Goal: Task Accomplishment & Management: Manage account settings

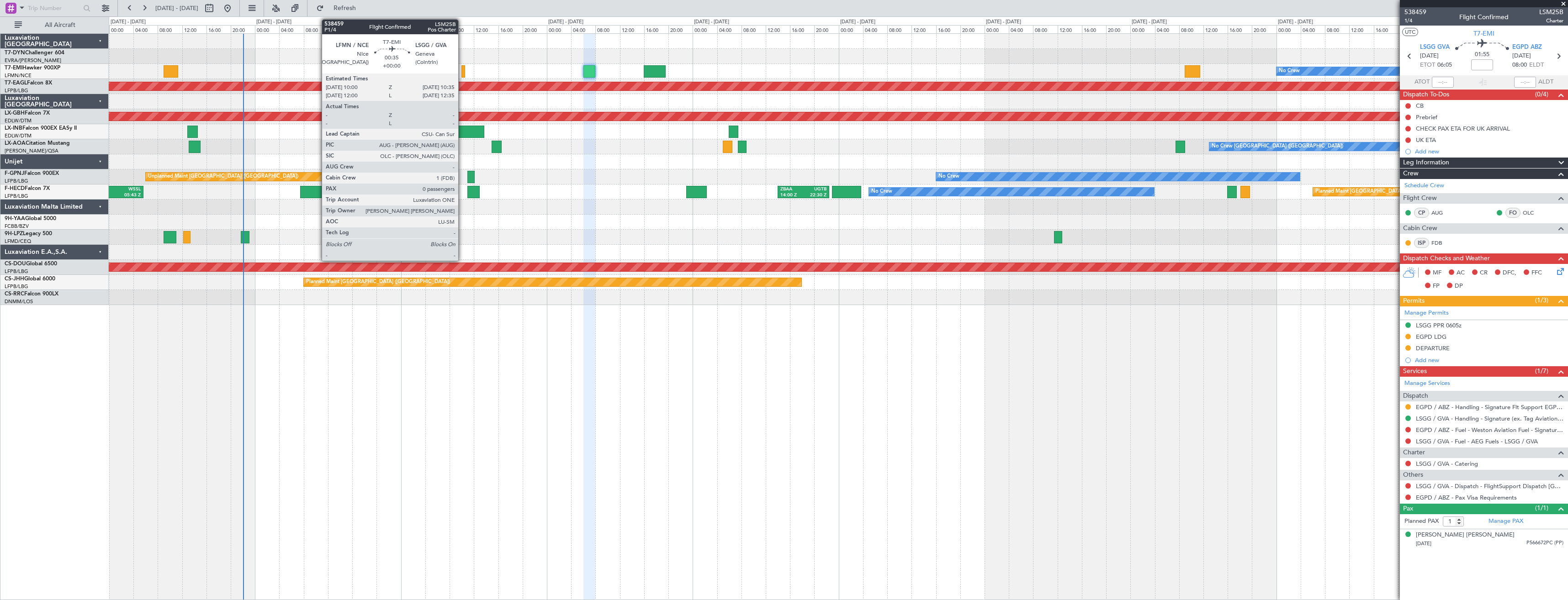
click at [463, 72] on div at bounding box center [463, 71] width 4 height 12
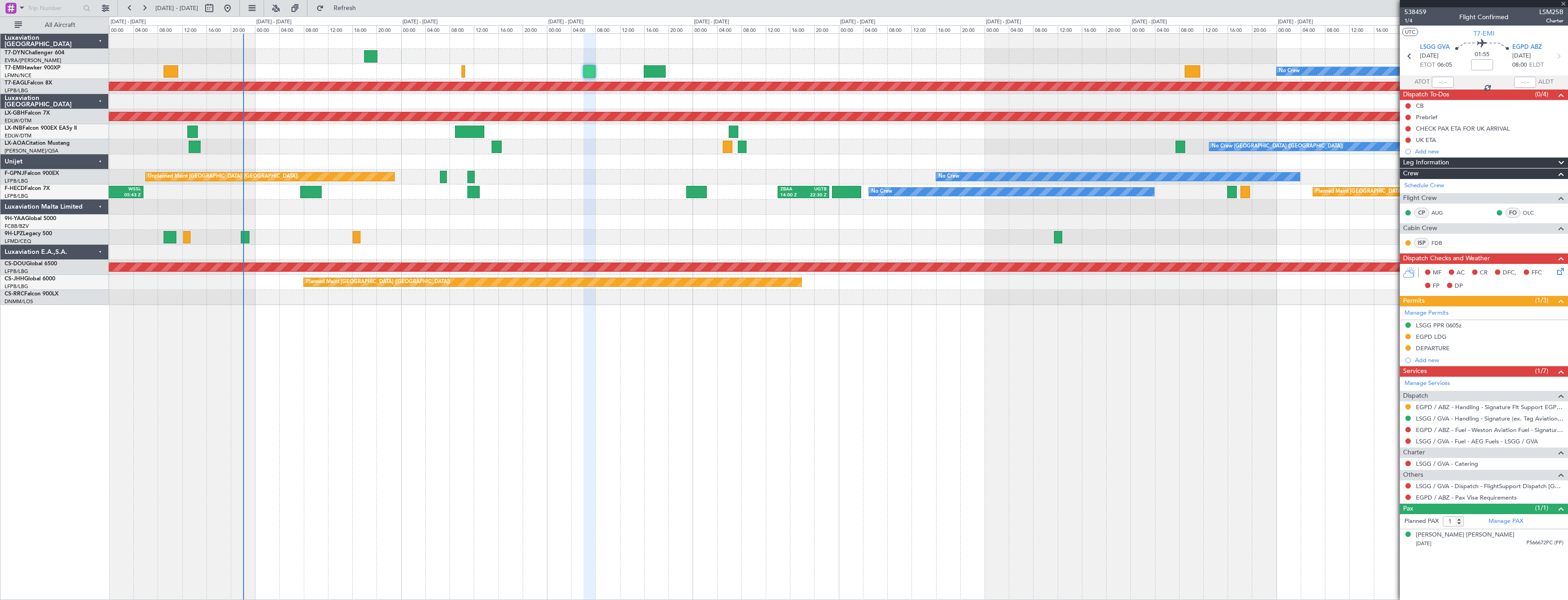
type input "0"
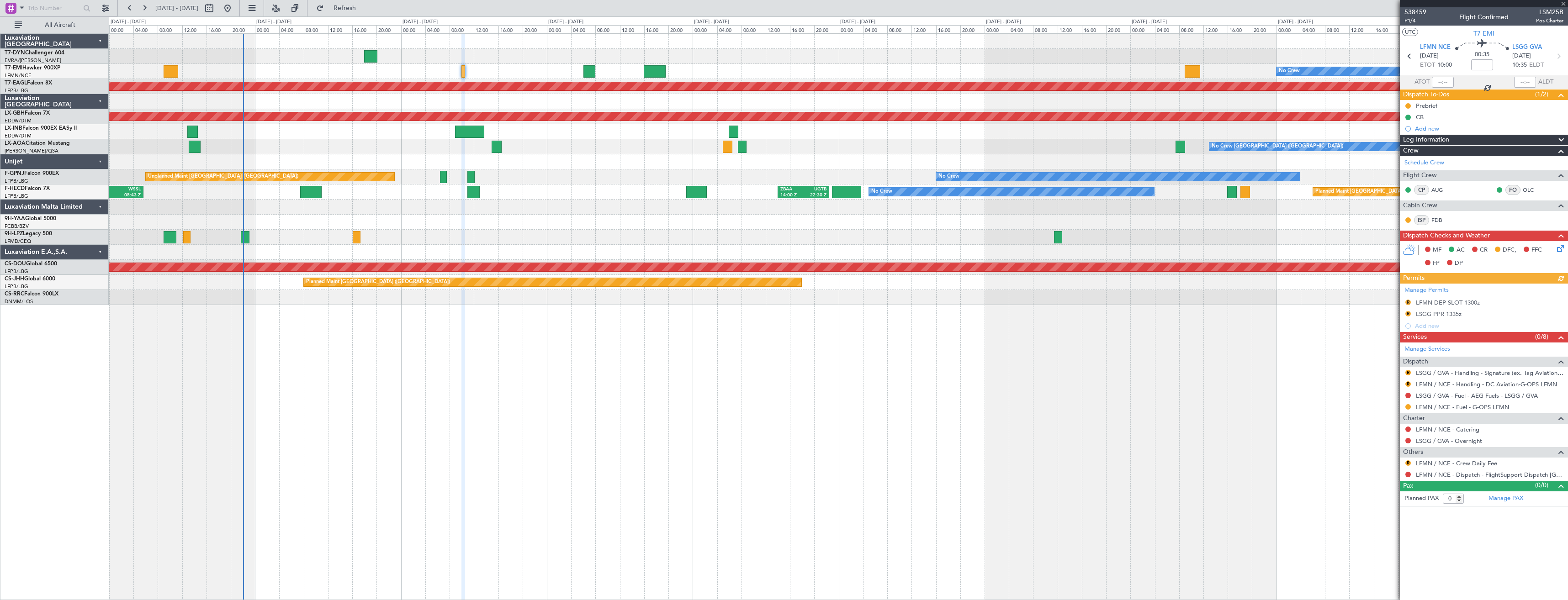
click at [475, 182] on div "Unplanned Maint [GEOGRAPHIC_DATA] ([GEOGRAPHIC_DATA]) No Crew No Crew No Crew P…" at bounding box center [838, 176] width 1459 height 15
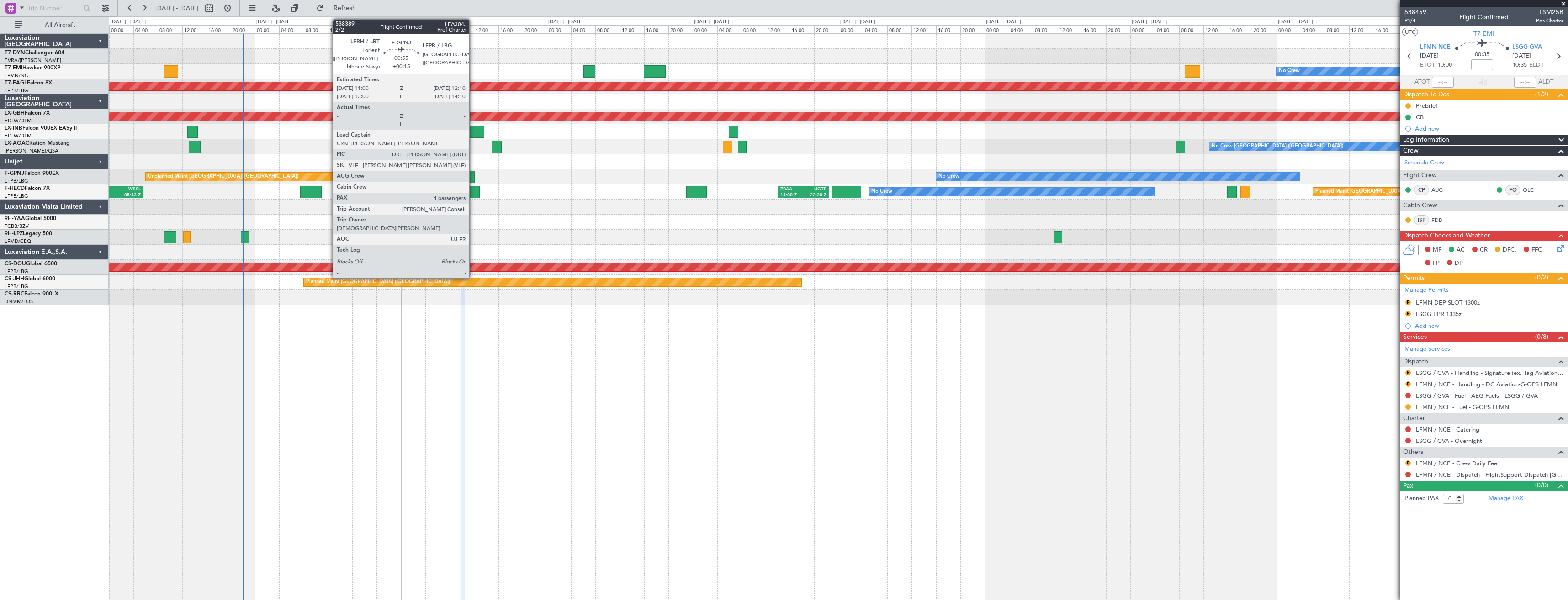
click at [474, 180] on div at bounding box center [471, 177] width 7 height 12
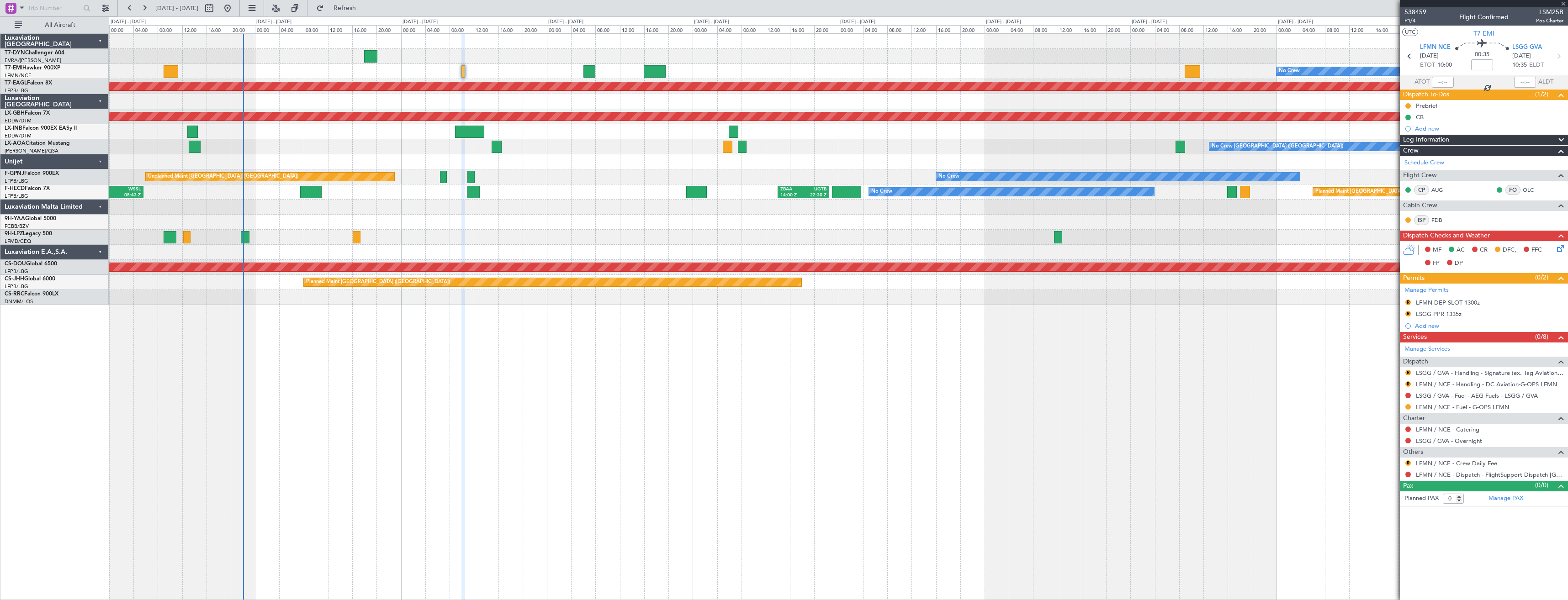
type input "+00:15"
type input "4"
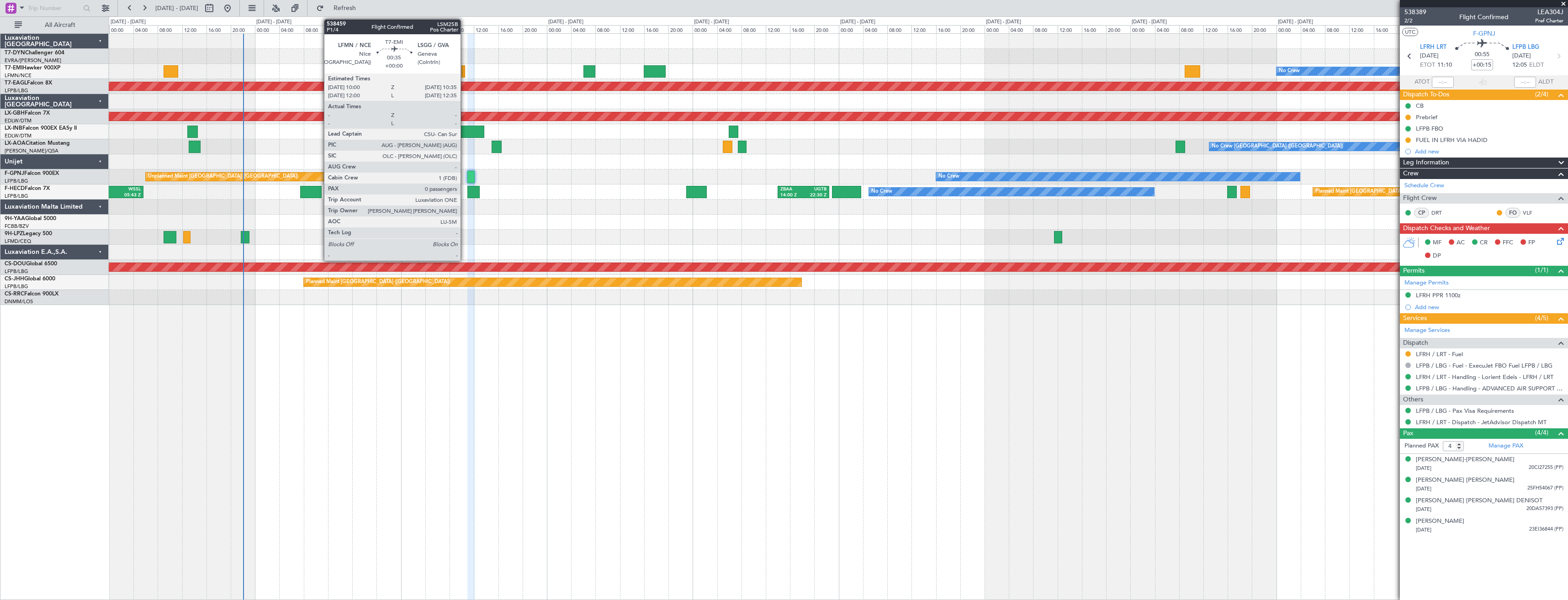
click at [464, 75] on div at bounding box center [463, 71] width 4 height 12
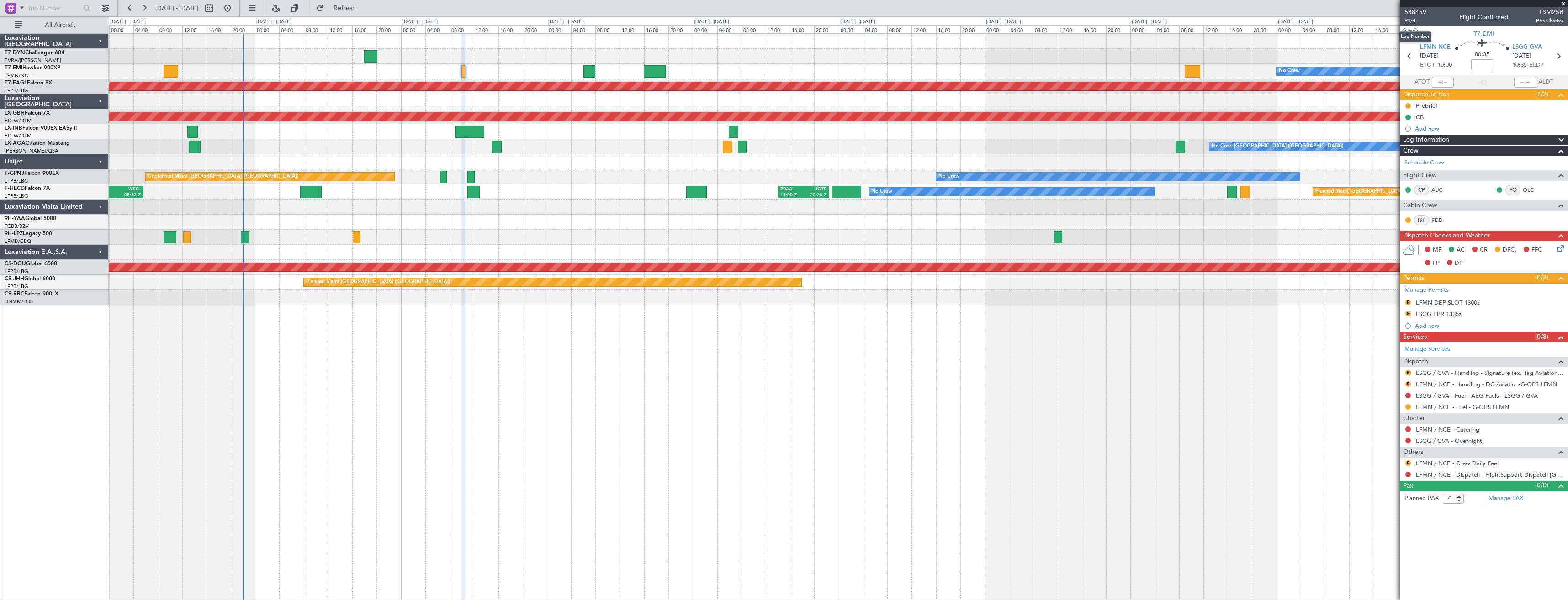
click at [1417, 24] on span "P1/4" at bounding box center [1415, 21] width 22 height 8
click at [1454, 383] on link "LFMN / NCE - Handling - DC Aviation-G-OPS LFMN" at bounding box center [1486, 384] width 141 height 8
click at [1441, 375] on link "LSGG / GVA - Handling - Signature (ex. Tag Aviation) LSGG / GVA" at bounding box center [1489, 372] width 147 height 8
click at [1558, 248] on icon at bounding box center [1559, 247] width 7 height 7
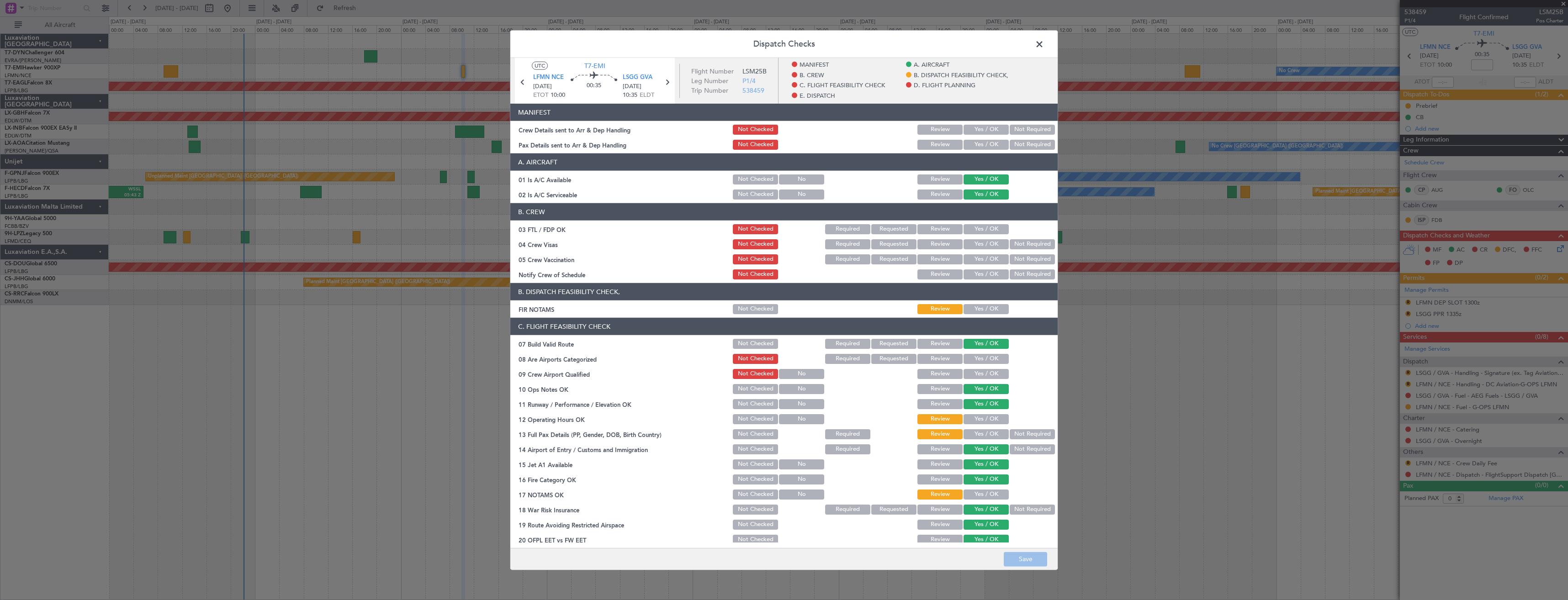
click at [985, 134] on button "Yes / OK" at bounding box center [986, 130] width 45 height 10
click at [983, 145] on button "Yes / OK" at bounding box center [986, 145] width 45 height 10
click at [1028, 561] on button "Save" at bounding box center [1025, 559] width 43 height 15
click at [1044, 47] on span at bounding box center [1044, 47] width 0 height 18
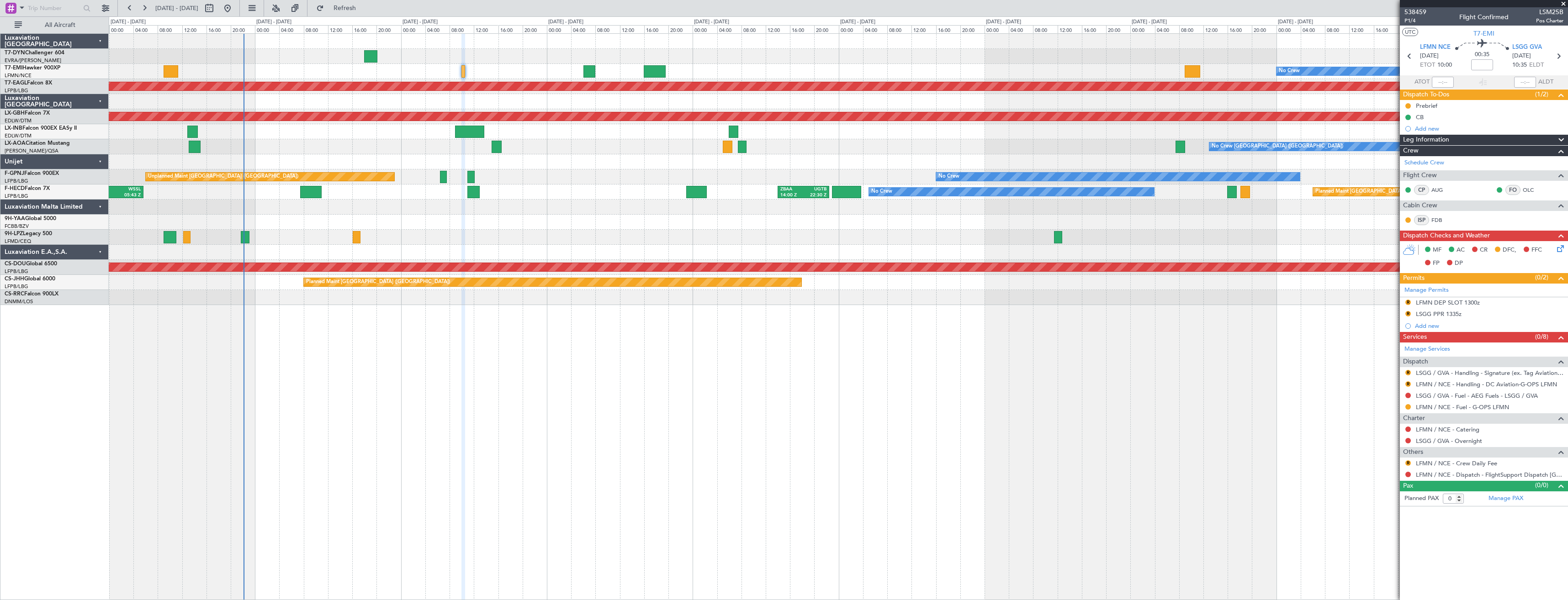
click at [994, 127] on div "No Crew Planned Maint [GEOGRAPHIC_DATA] (Al Maktoum Intl) Planned Maint Nurnber…" at bounding box center [838, 170] width 1459 height 271
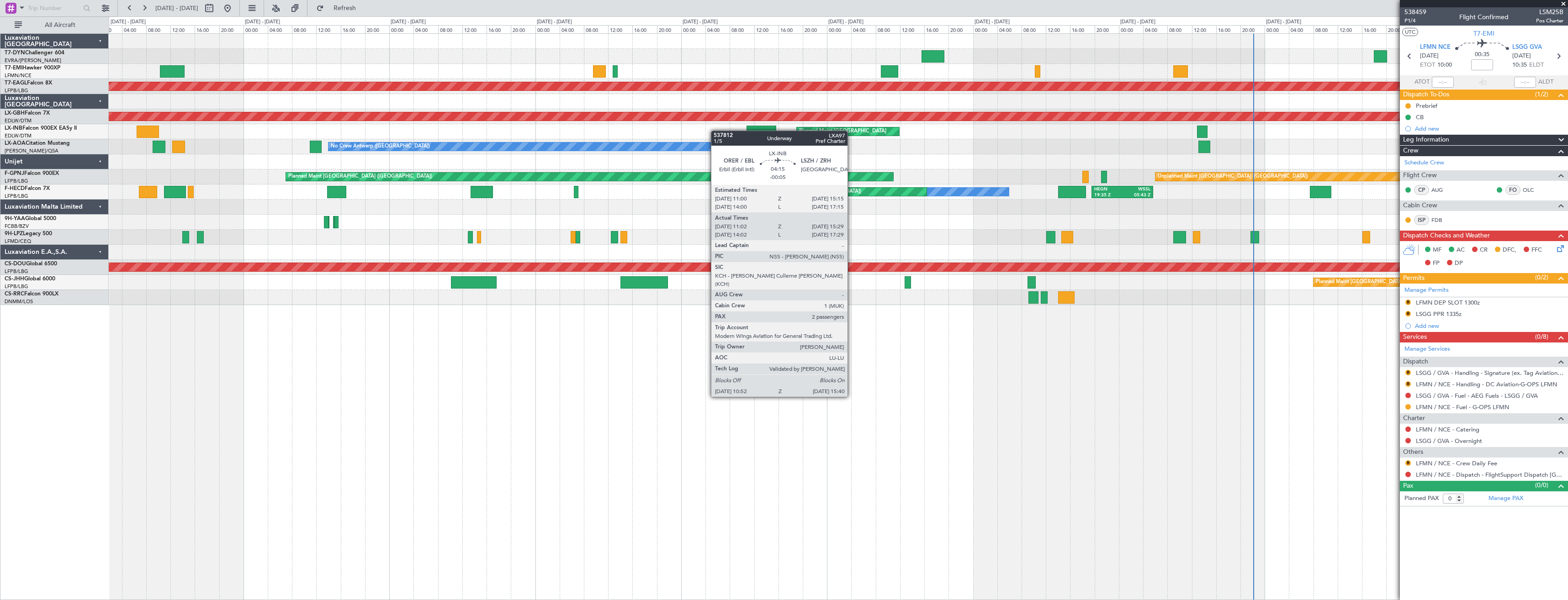
click at [791, 128] on div "Planned Maint [GEOGRAPHIC_DATA] Unplanned Maint [GEOGRAPHIC_DATA] ([GEOGRAPHIC_…" at bounding box center [838, 131] width 1459 height 15
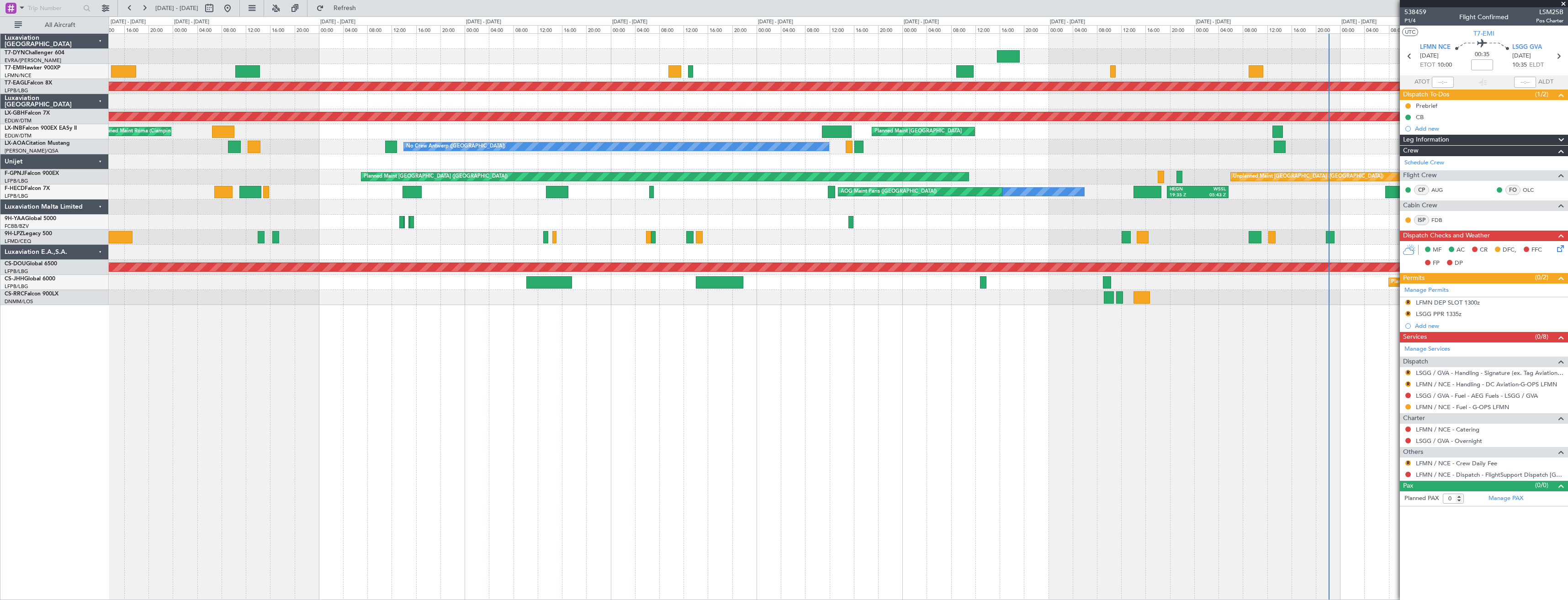
click at [573, 82] on div "Planned Maint Dubai (Al Maktoum Intl)" at bounding box center [838, 86] width 1459 height 15
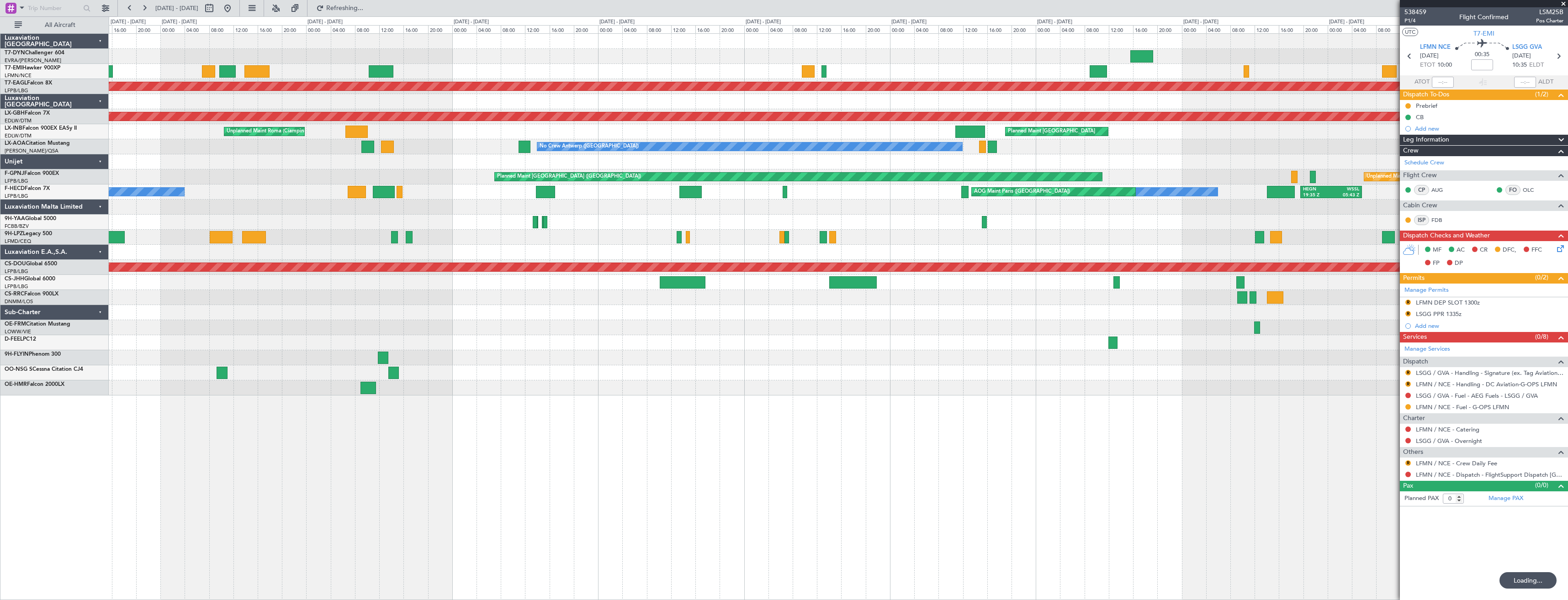
click at [656, 57] on div at bounding box center [838, 56] width 1459 height 15
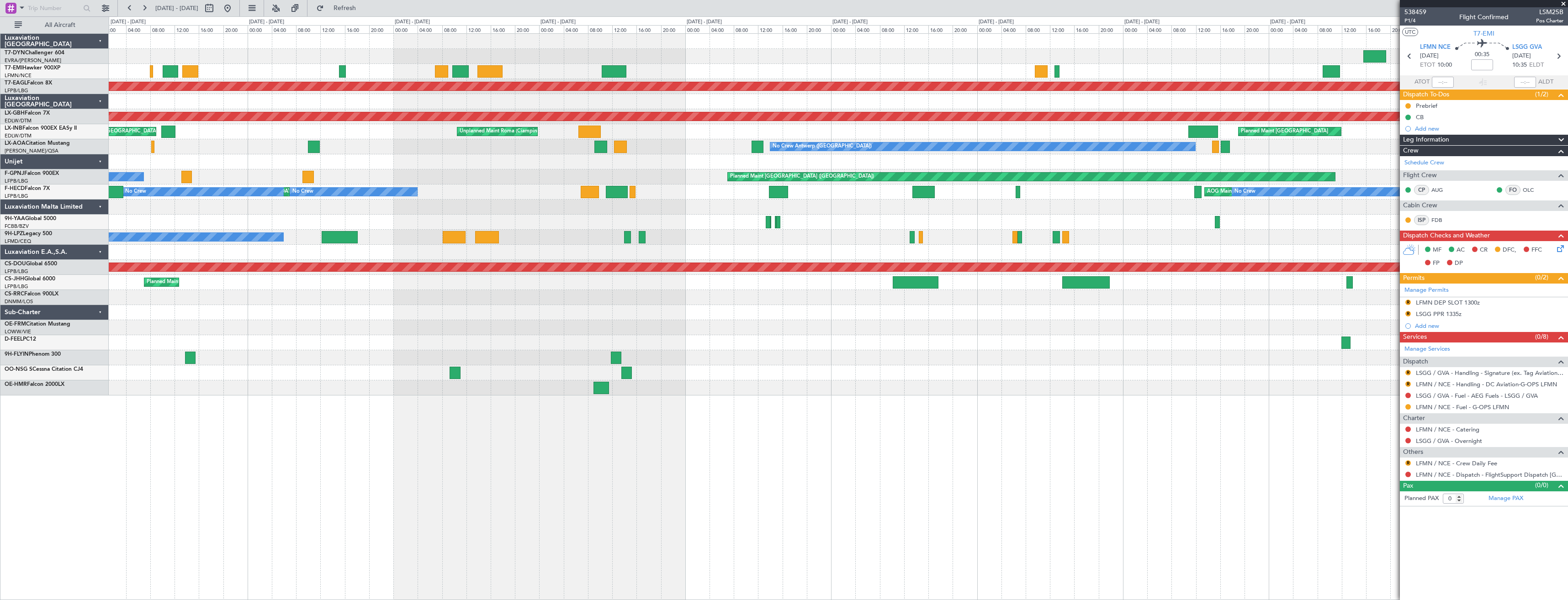
click at [214, 96] on div at bounding box center [838, 102] width 1459 height 15
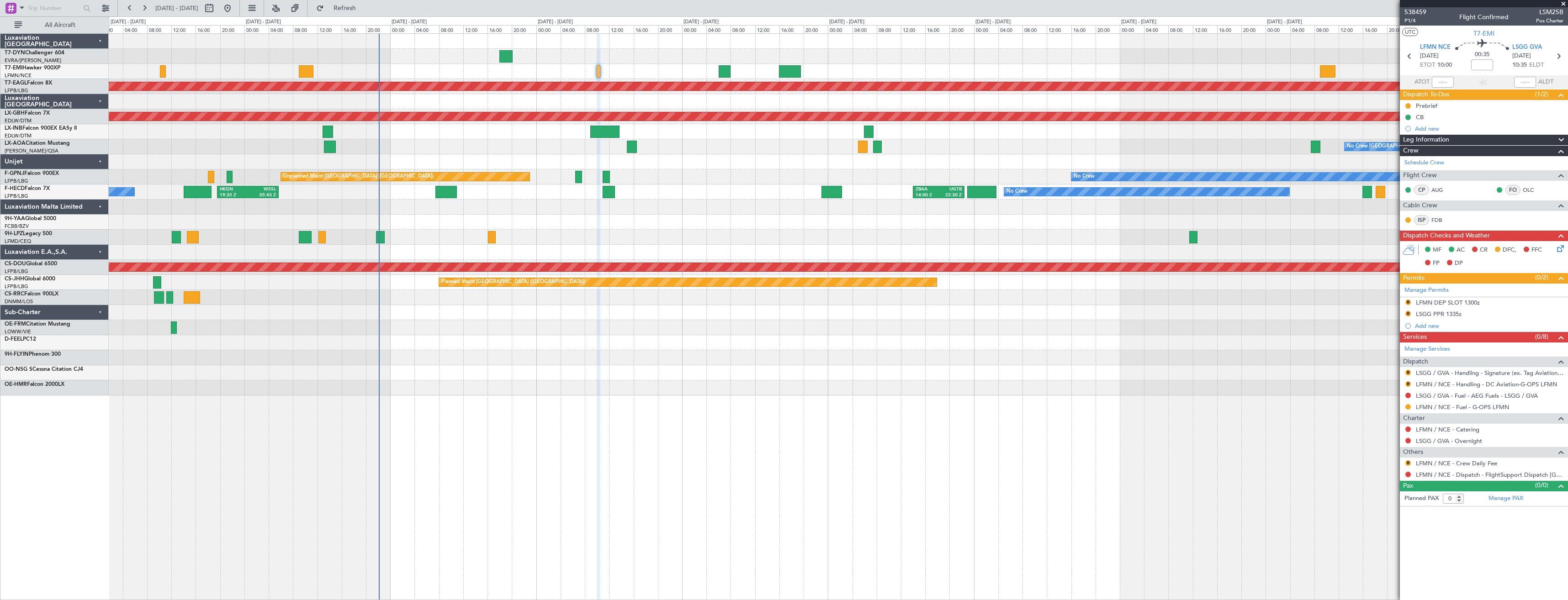
click at [353, 102] on div at bounding box center [838, 102] width 1459 height 15
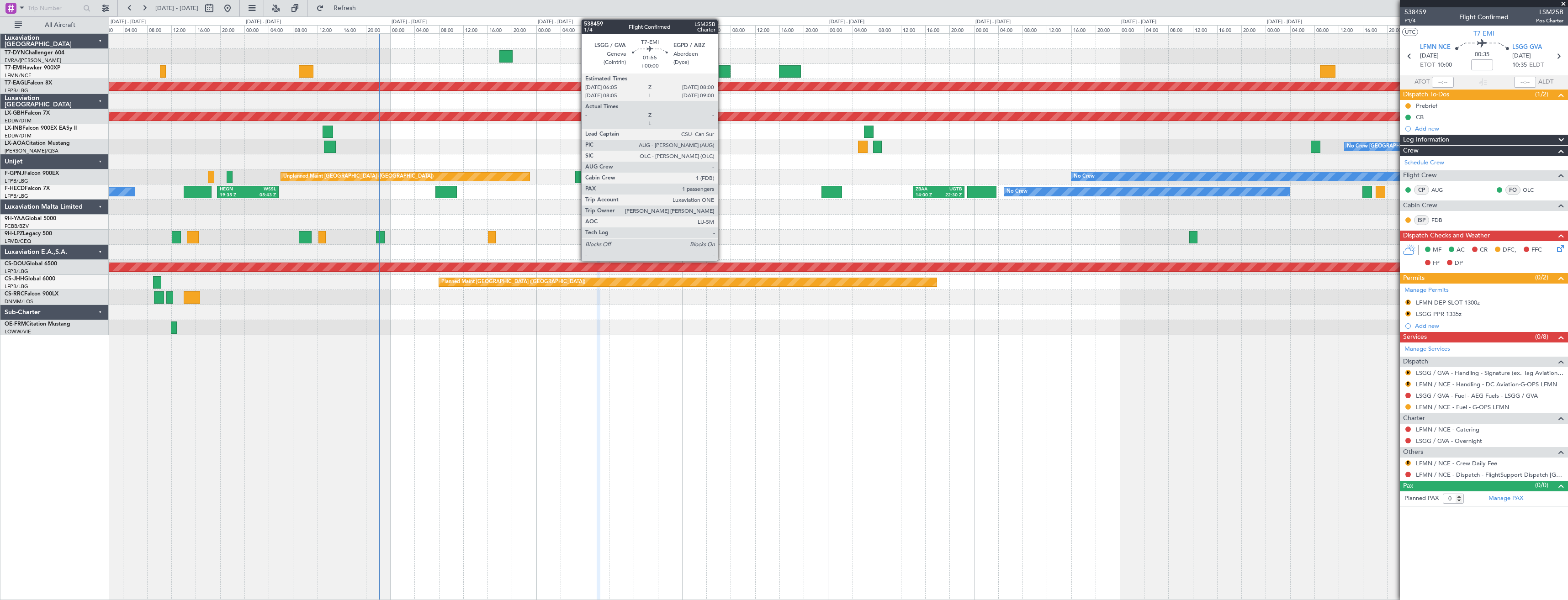
click at [722, 74] on div at bounding box center [725, 71] width 12 height 12
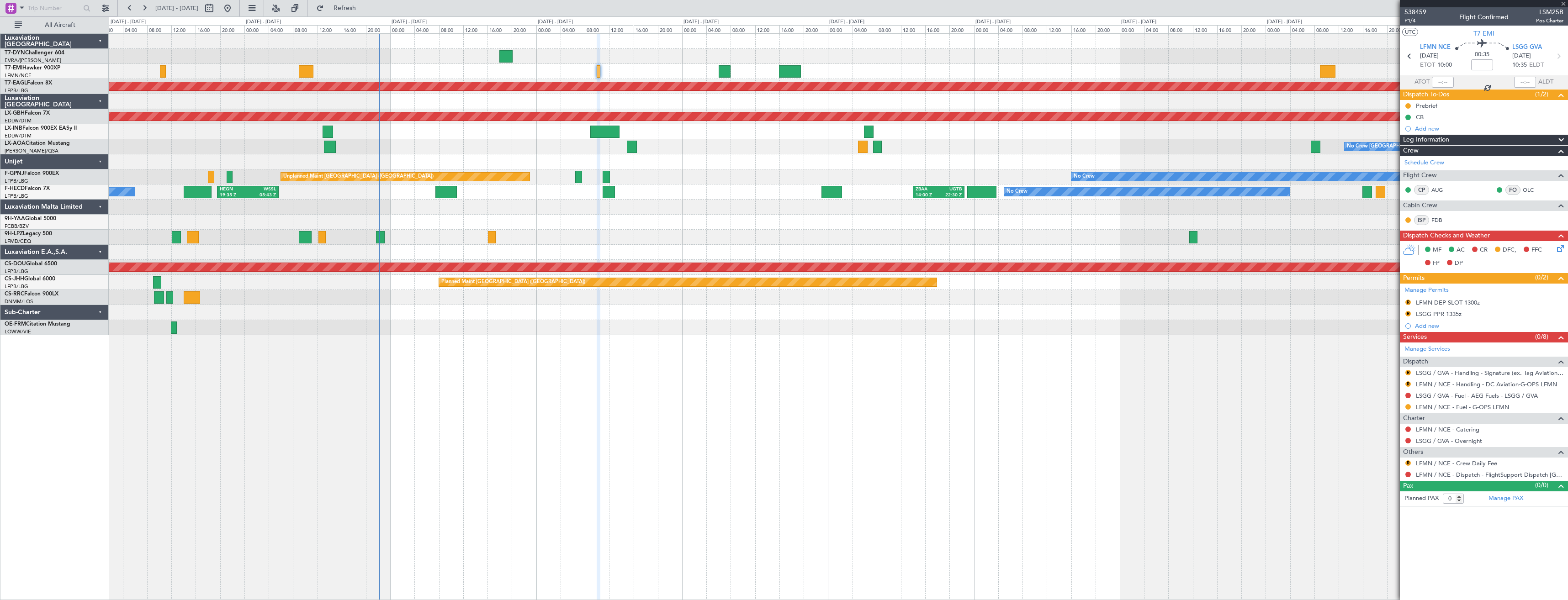
type input "1"
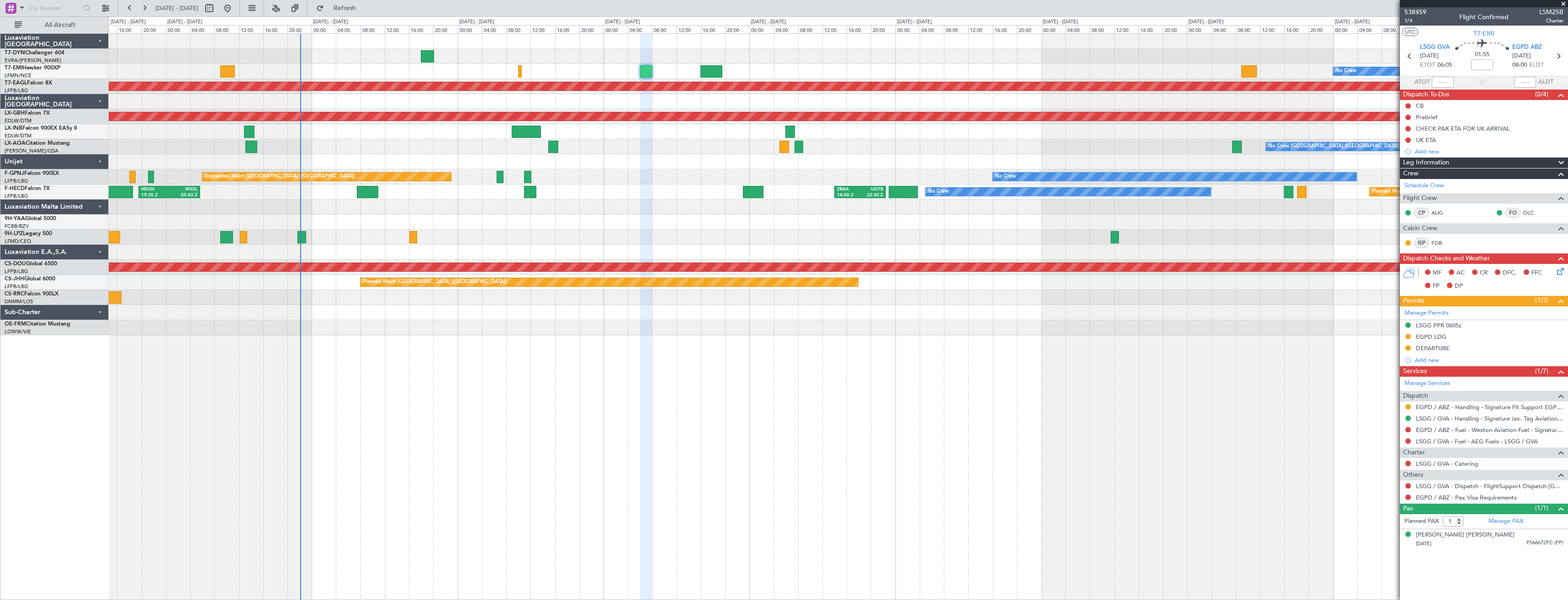
click at [660, 145] on div "No Crew [GEOGRAPHIC_DATA] ([GEOGRAPHIC_DATA]) No Crew [GEOGRAPHIC_DATA] ([GEOGR…" at bounding box center [838, 147] width 1459 height 15
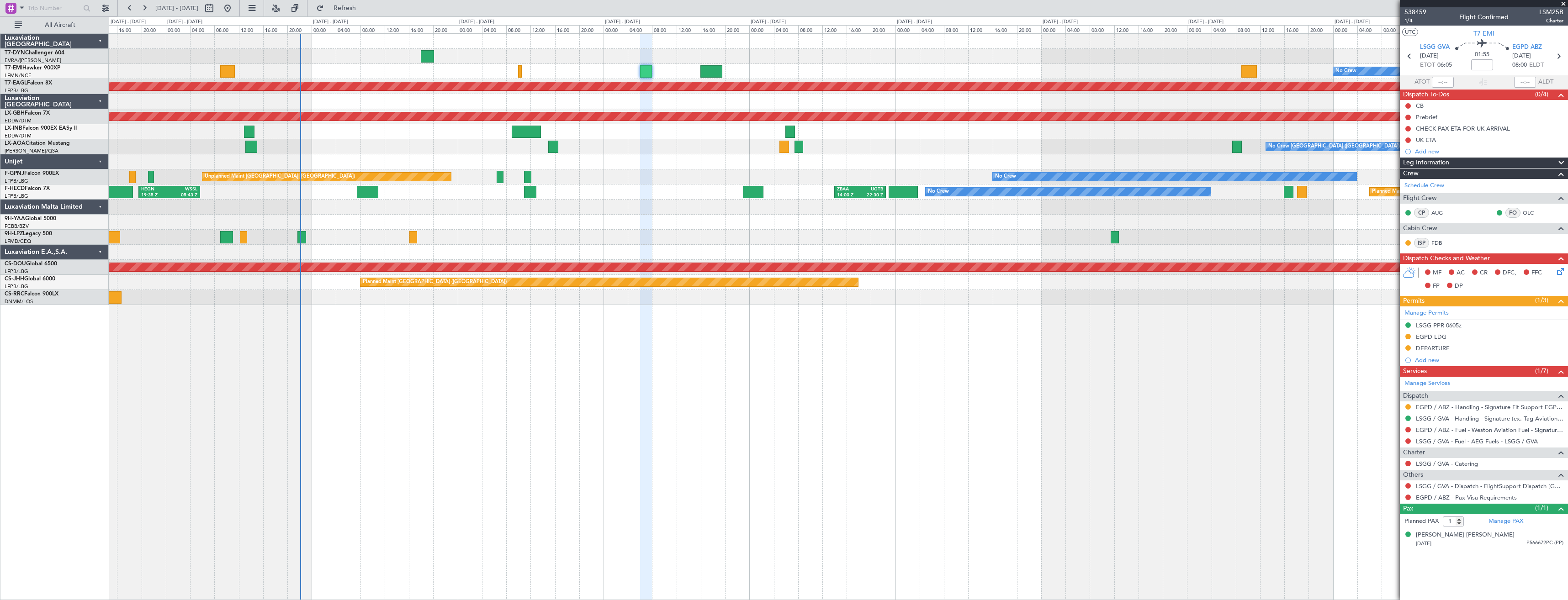
click at [1413, 20] on span "1/4" at bounding box center [1415, 21] width 22 height 8
click at [1438, 419] on link "LSGG / GVA - Handling - Signature (ex. Tag Aviation) LSGG / GVA" at bounding box center [1489, 419] width 147 height 8
click at [1441, 406] on link "EGPD / ABZ - Handling - Signature Flt Support EGPD / ABZ" at bounding box center [1489, 407] width 147 height 8
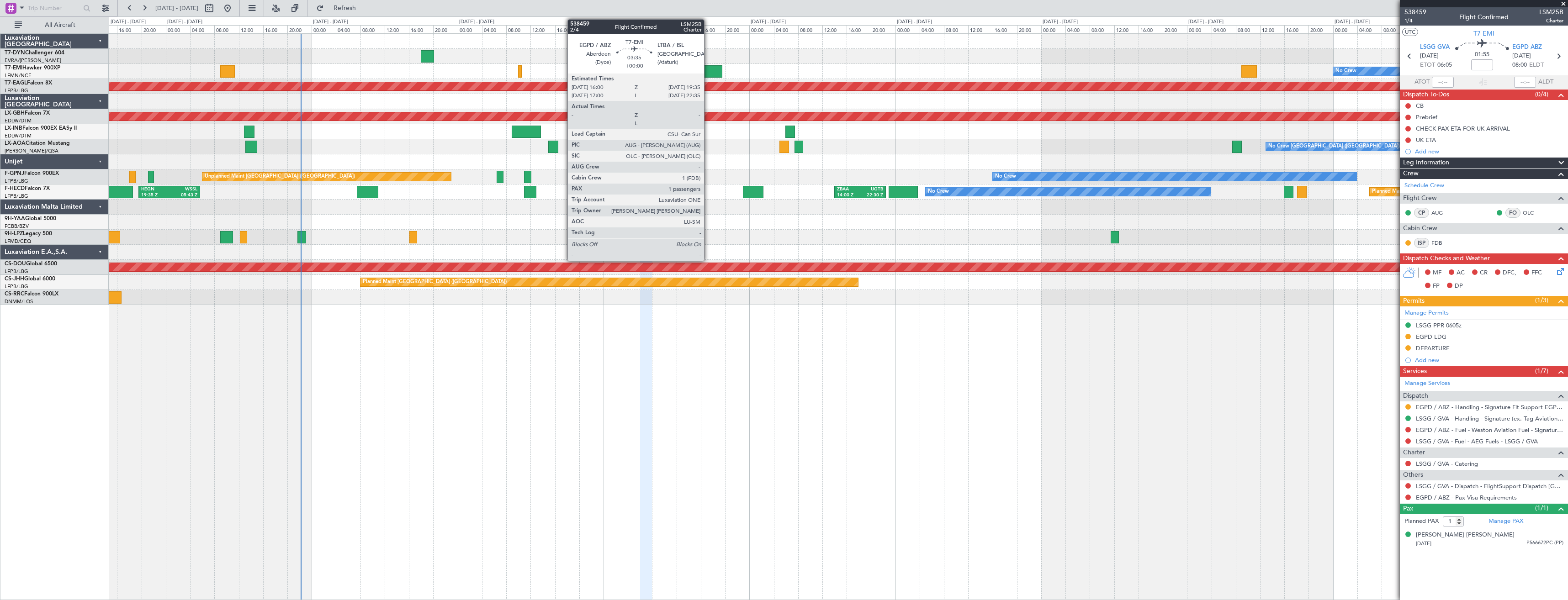
click at [708, 74] on div at bounding box center [712, 71] width 22 height 12
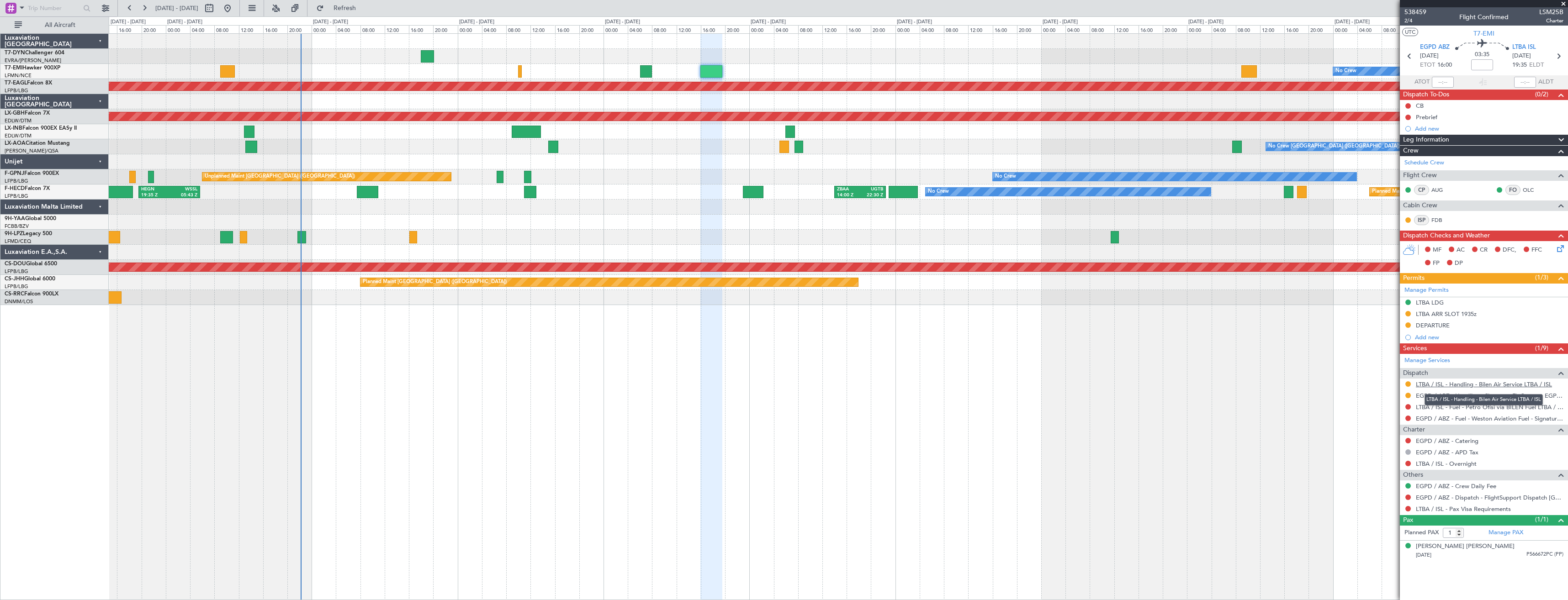
click at [1435, 385] on link "LTBA / ISL - Handling - Bilen Air Service LTBA / ISL" at bounding box center [1484, 384] width 136 height 8
click at [1559, 248] on icon at bounding box center [1559, 247] width 7 height 7
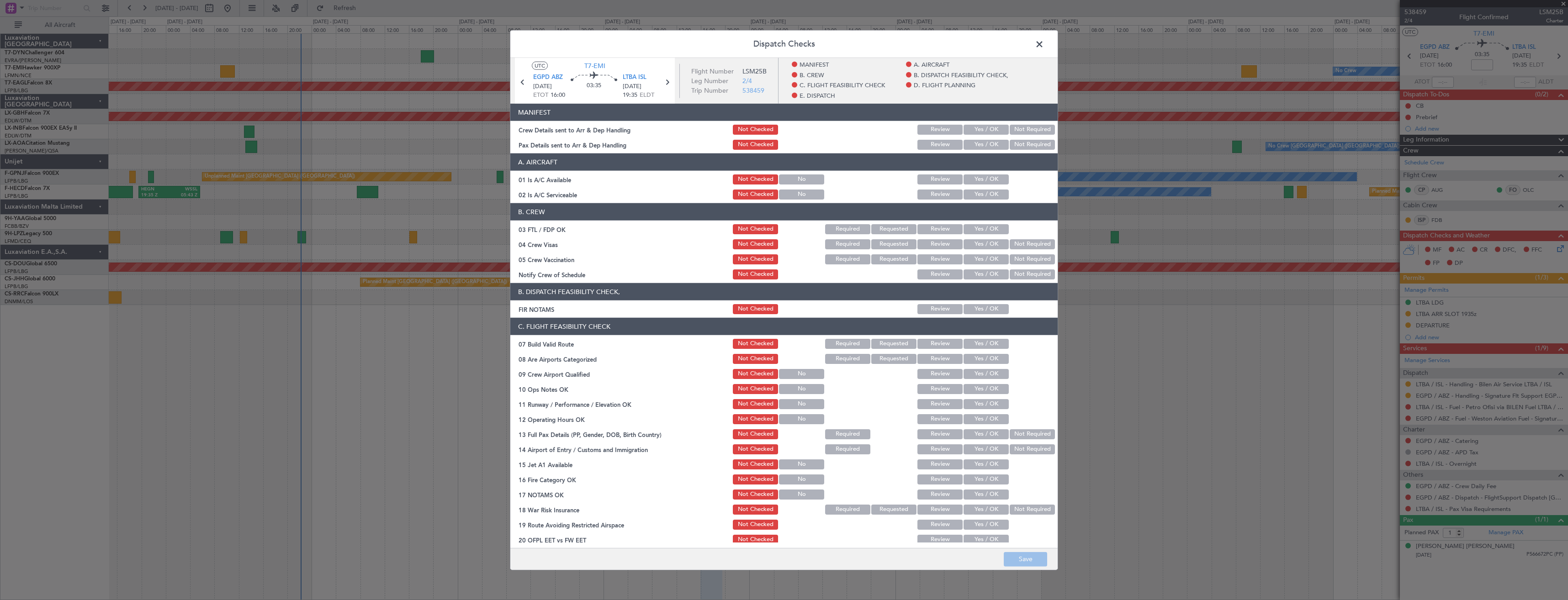
click at [985, 138] on div "Yes / OK" at bounding box center [985, 144] width 46 height 13
click at [984, 127] on button "Yes / OK" at bounding box center [986, 130] width 45 height 10
click at [977, 145] on button "Yes / OK" at bounding box center [986, 145] width 45 height 10
click at [1015, 556] on button "Save" at bounding box center [1025, 559] width 43 height 15
click at [1044, 38] on span at bounding box center [1044, 47] width 0 height 18
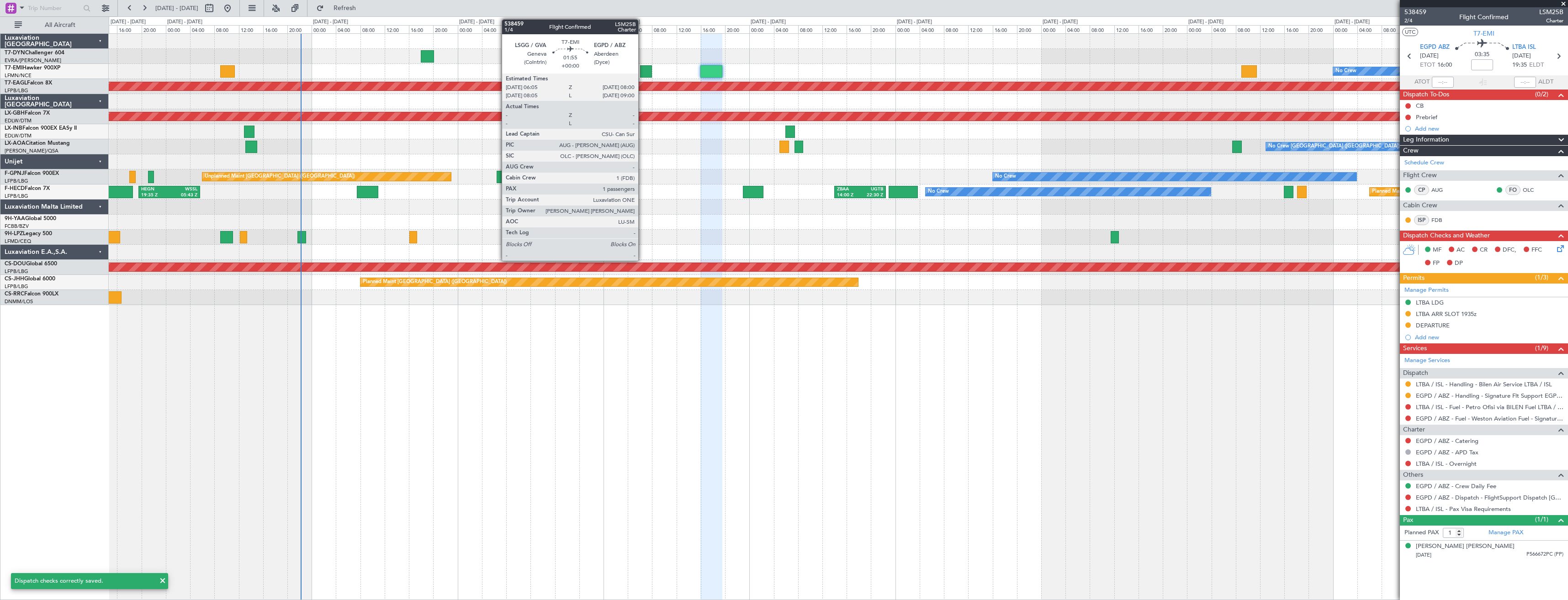
click at [642, 65] on div at bounding box center [646, 71] width 12 height 12
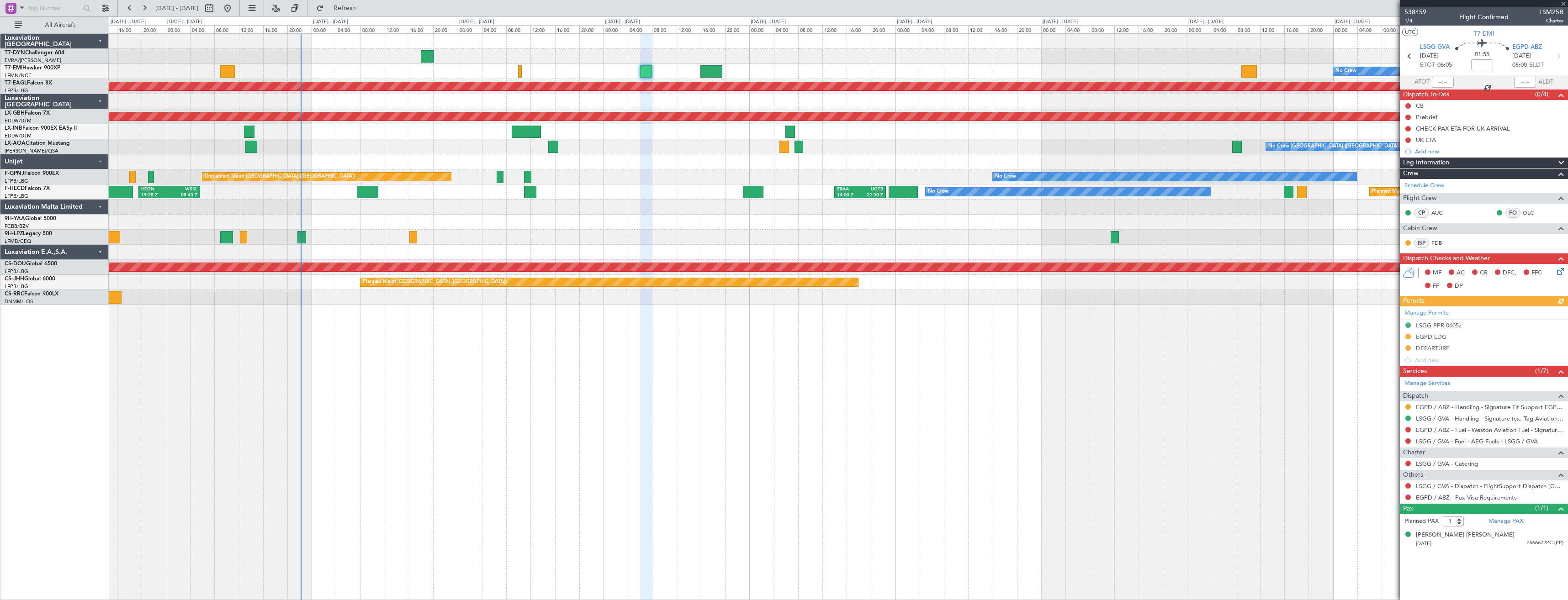
click at [1556, 268] on icon at bounding box center [1559, 270] width 7 height 7
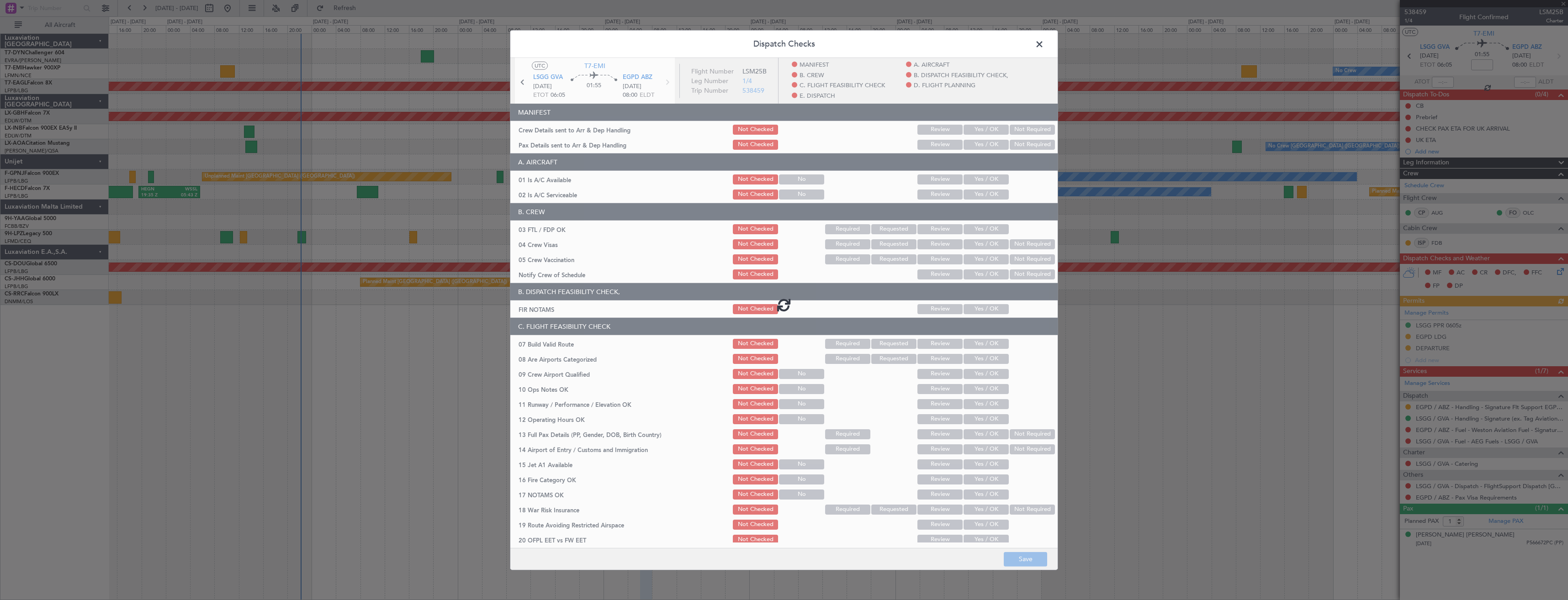
click at [968, 151] on div at bounding box center [783, 304] width 547 height 494
click at [969, 144] on div at bounding box center [783, 304] width 547 height 494
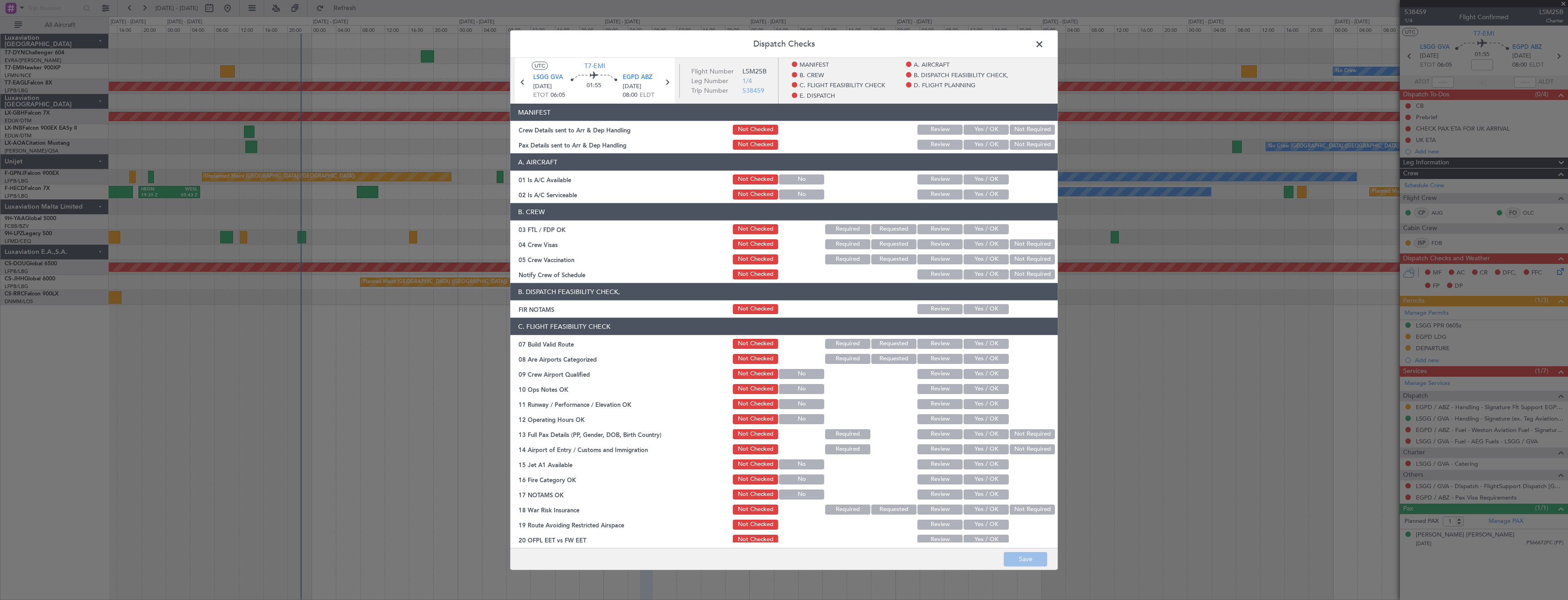
click at [973, 129] on button "Yes / OK" at bounding box center [986, 130] width 45 height 10
click at [973, 153] on header "A. AIRCRAFT" at bounding box center [783, 162] width 547 height 18
click at [973, 148] on button "Yes / OK" at bounding box center [986, 145] width 45 height 10
click at [1018, 557] on button "Save" at bounding box center [1025, 559] width 43 height 15
click at [1044, 40] on span at bounding box center [1044, 47] width 0 height 18
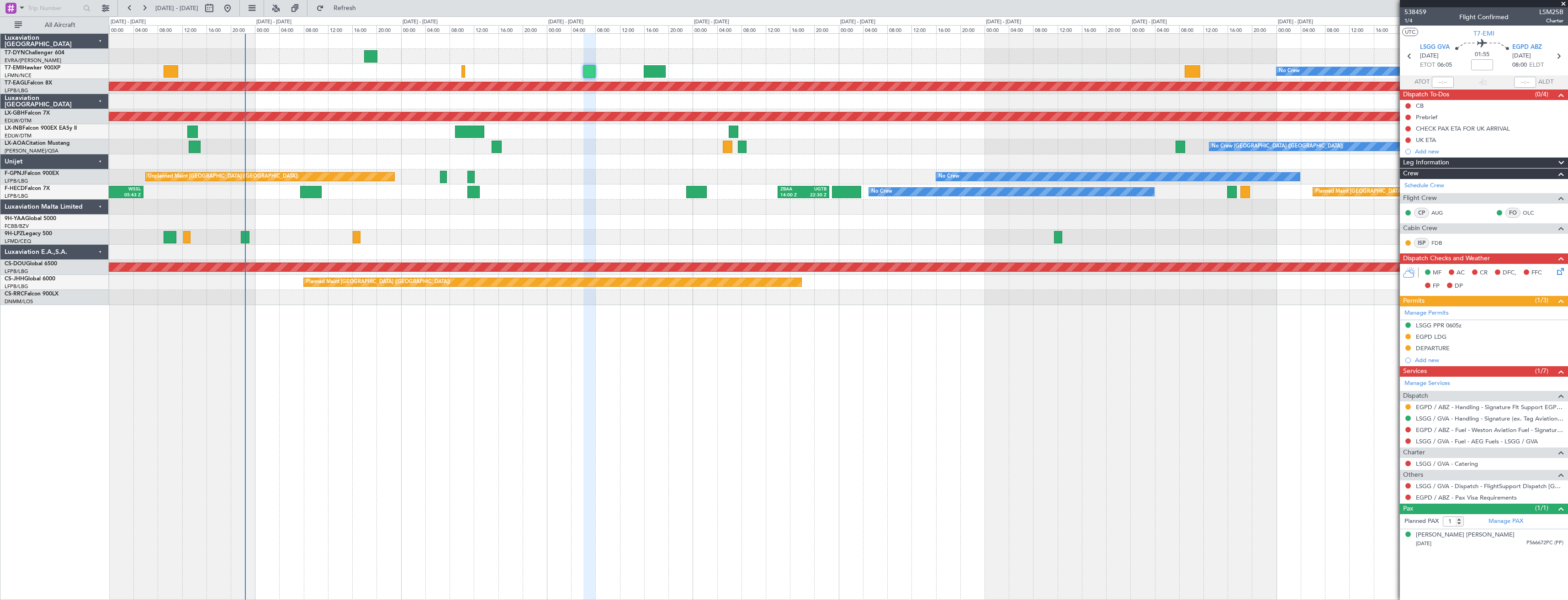
click at [419, 219] on div at bounding box center [838, 222] width 1459 height 15
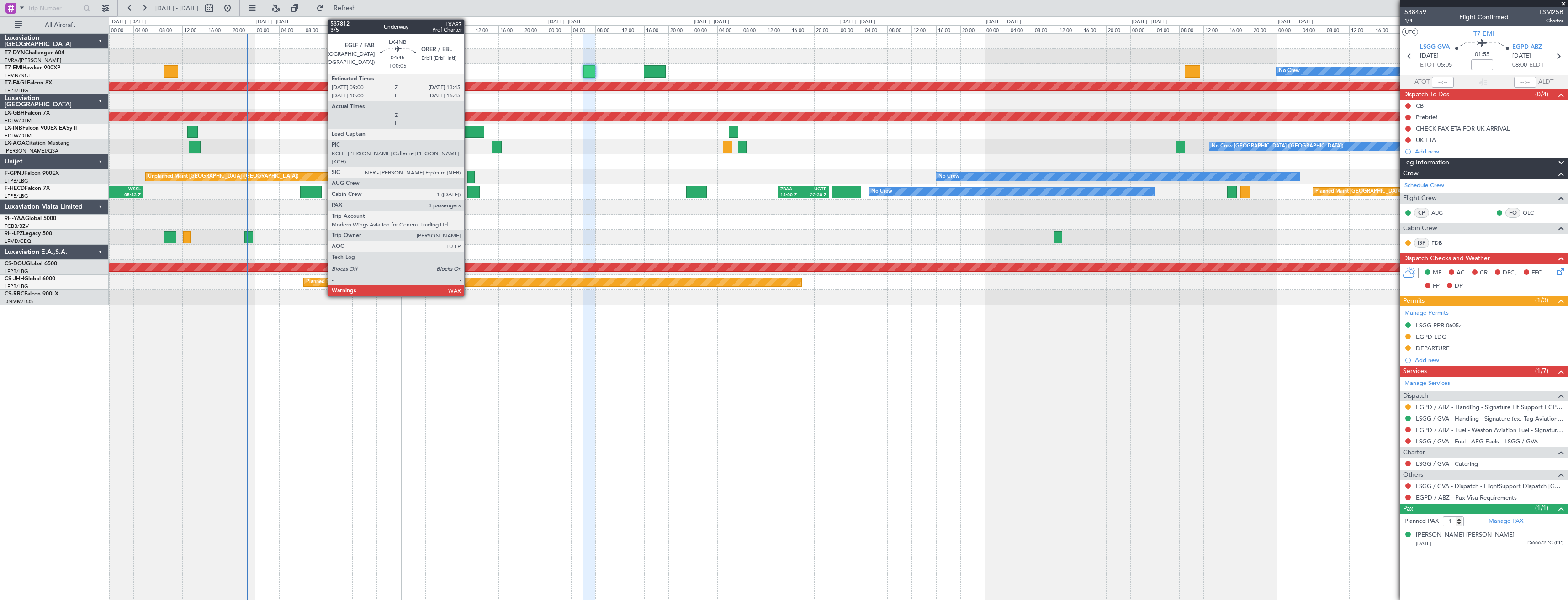
click at [468, 128] on div at bounding box center [470, 131] width 29 height 12
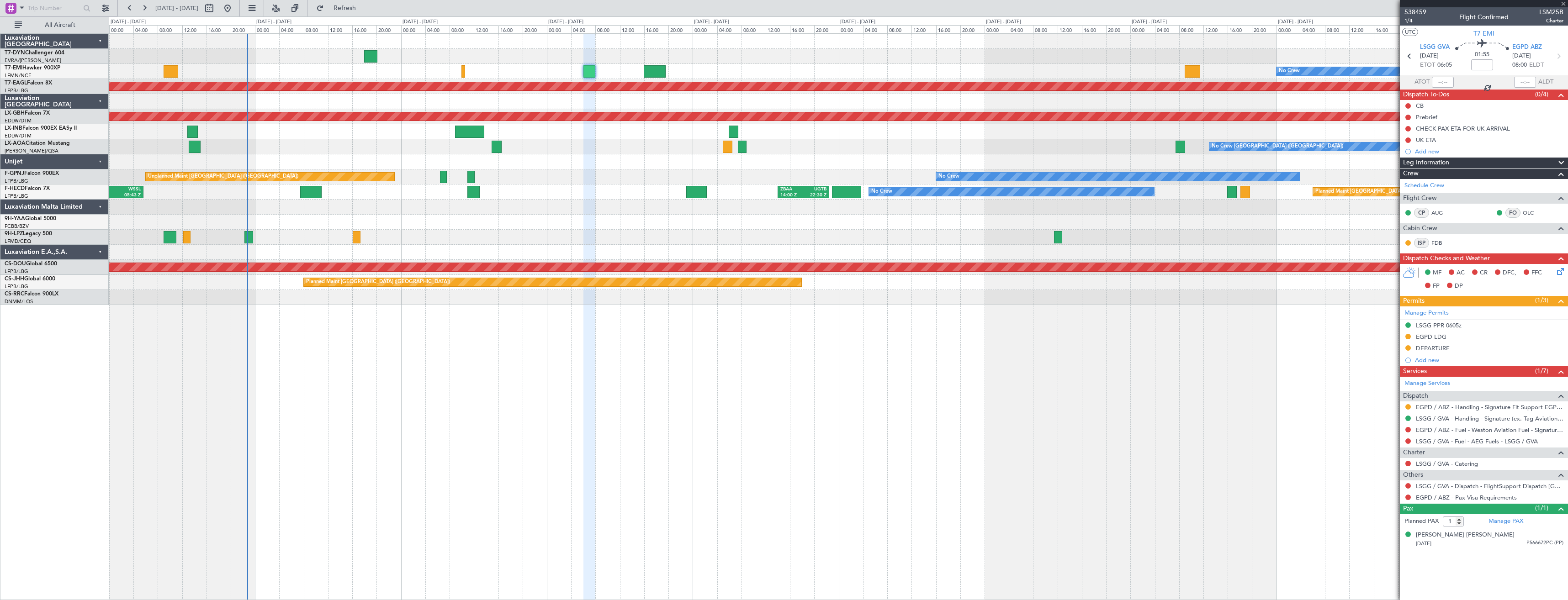
type input "+00:05"
type input "3"
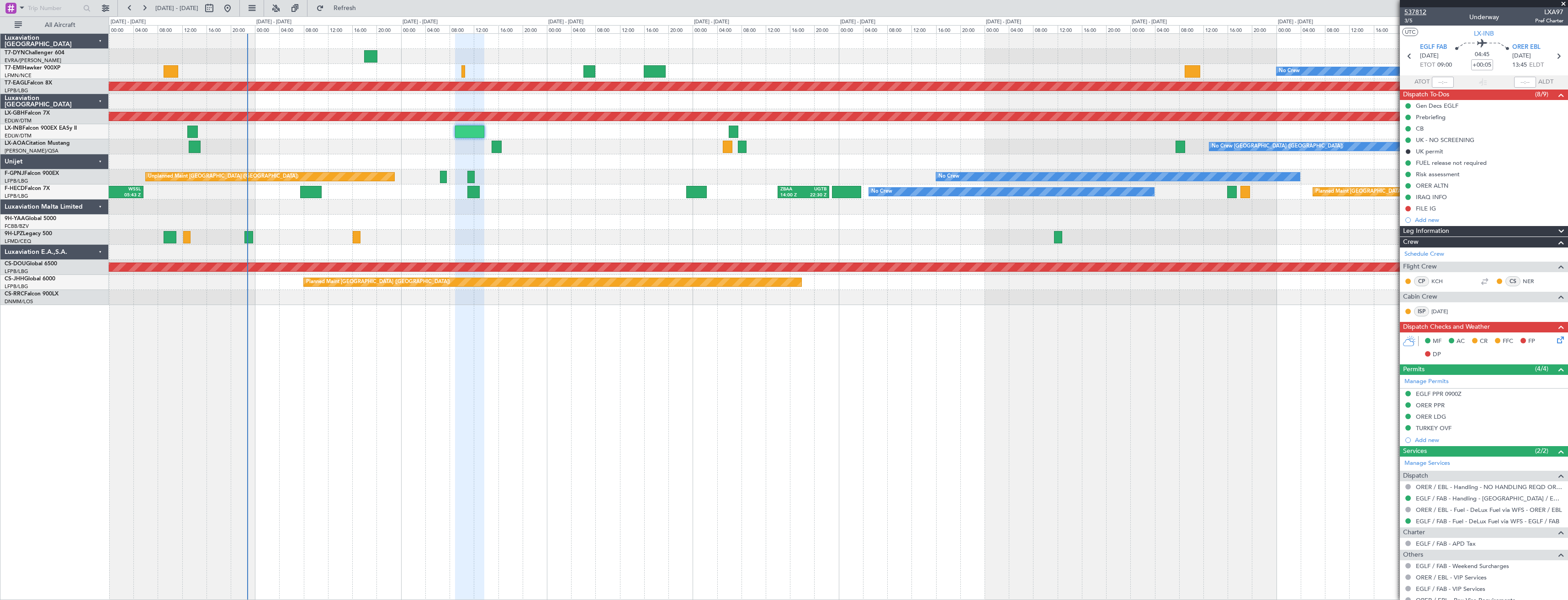
click at [1404, 15] on span "537812" at bounding box center [1415, 12] width 22 height 10
click at [511, 68] on div "No Crew" at bounding box center [838, 71] width 1459 height 15
